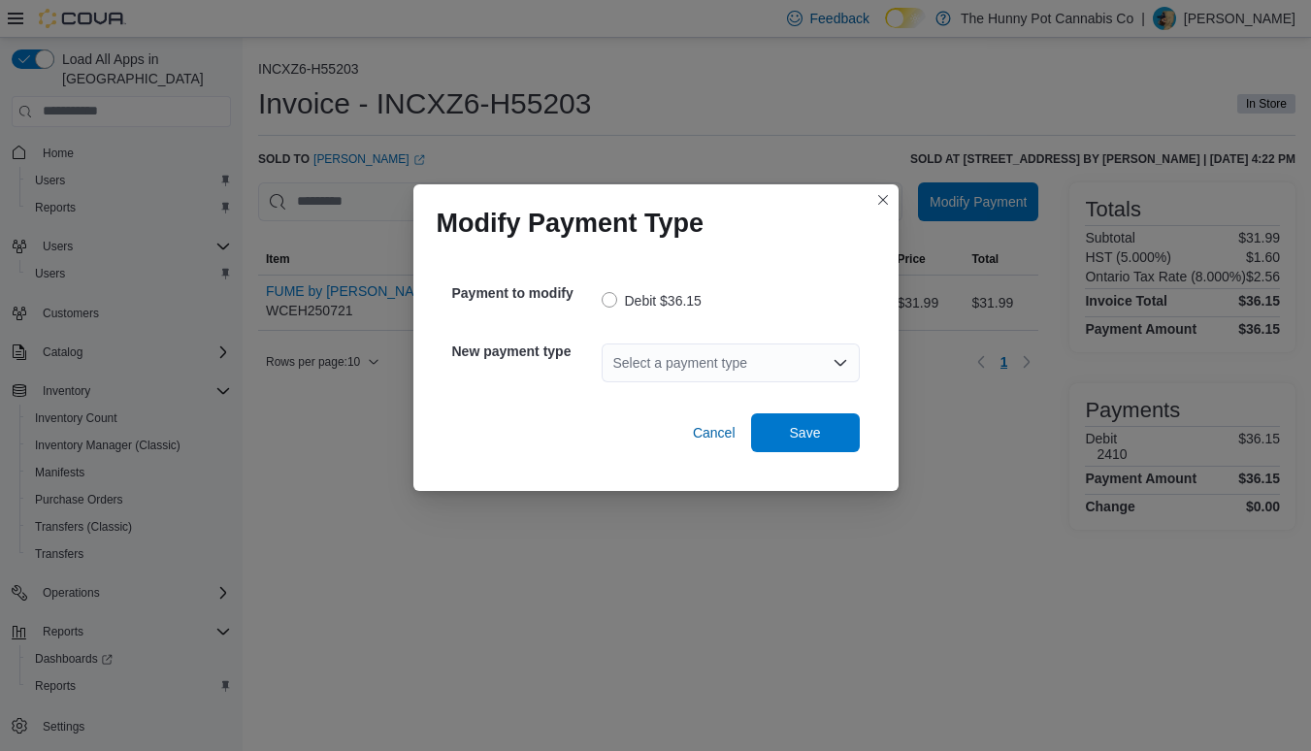
click at [654, 363] on div "Select a payment type" at bounding box center [731, 363] width 258 height 39
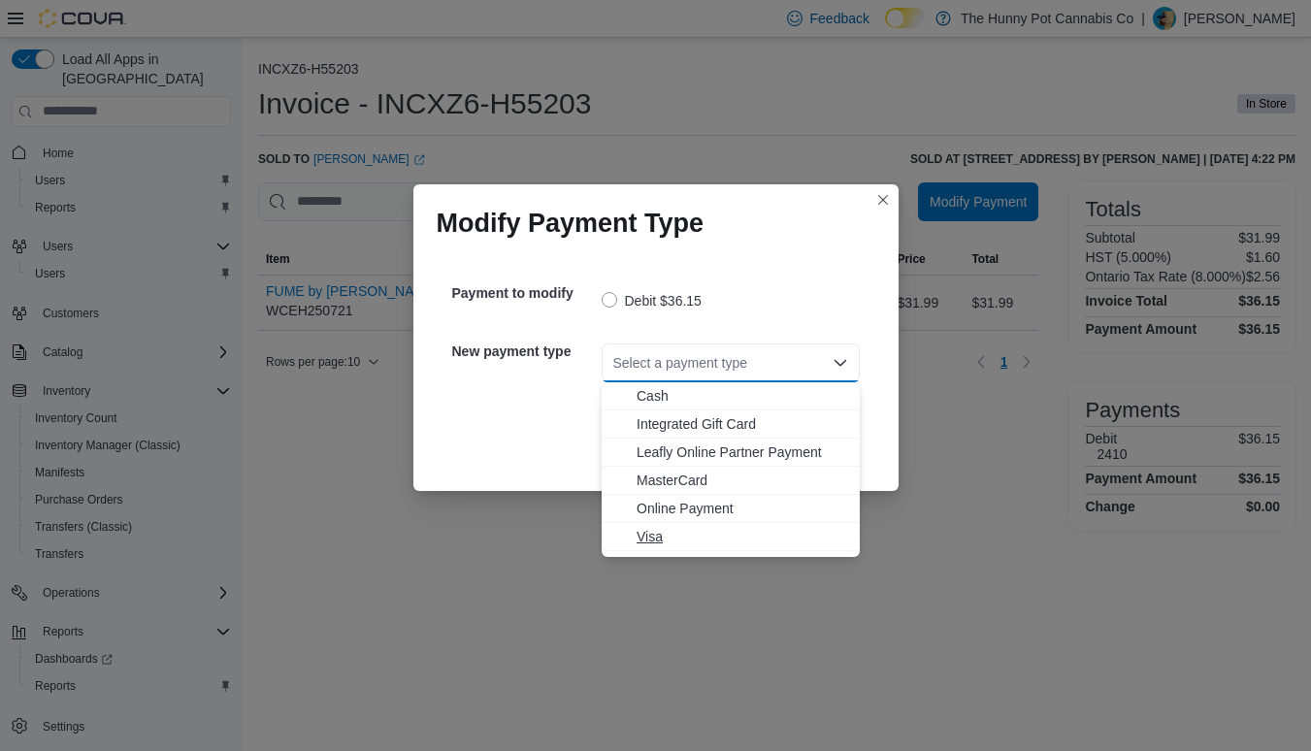
click at [646, 537] on span "Visa" at bounding box center [743, 536] width 212 height 19
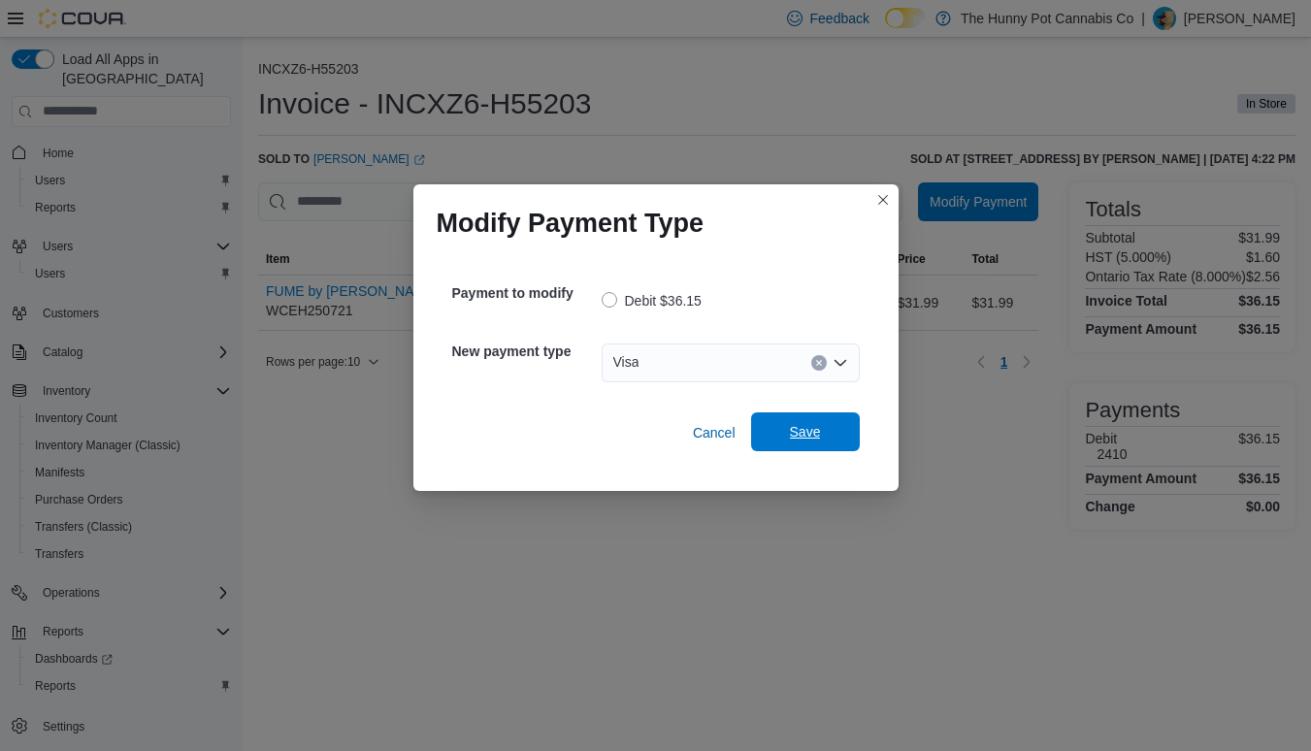
click at [807, 434] on span "Save" at bounding box center [805, 431] width 31 height 19
